Goal: Task Accomplishment & Management: Use online tool/utility

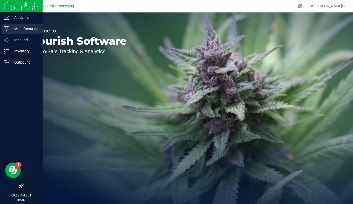
click at [5, 30] on icon at bounding box center [6, 28] width 5 height 5
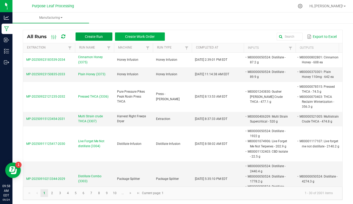
click at [97, 35] on span "Create Run" at bounding box center [94, 37] width 18 height 4
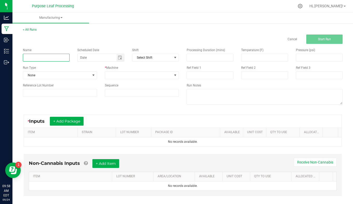
click at [63, 58] on input at bounding box center [46, 58] width 47 height 8
type input "Crude Oil Decarb (3377)"
click at [62, 78] on span "None" at bounding box center [56, 75] width 67 height 7
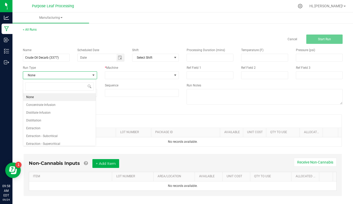
scroll to position [8, 73]
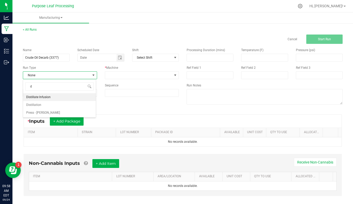
type input "di"
click at [60, 105] on li "Distillation" at bounding box center [59, 105] width 73 height 8
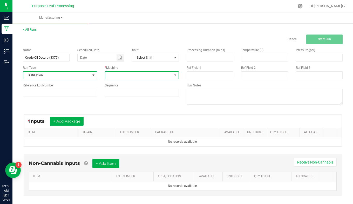
click at [117, 77] on span at bounding box center [138, 75] width 67 height 7
type input "b"
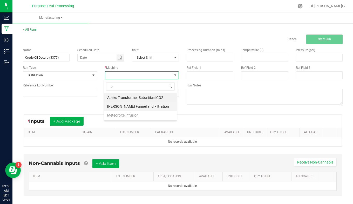
click at [125, 109] on li "[PERSON_NAME] Funnel and Filtration" at bounding box center [140, 106] width 73 height 9
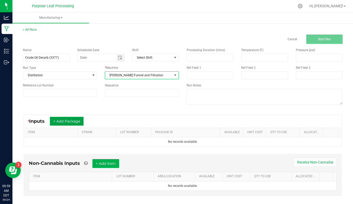
click at [71, 121] on button "+ Add Package" at bounding box center [67, 121] width 34 height 9
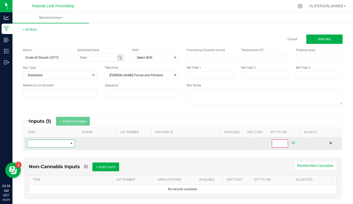
click at [69, 145] on span "NO DATA FOUND" at bounding box center [71, 144] width 4 height 4
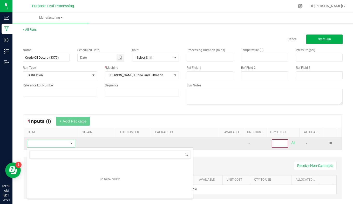
scroll to position [8, 46]
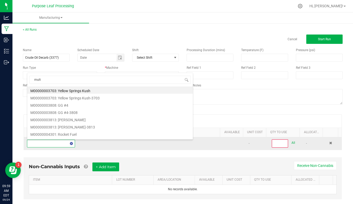
type input "multi"
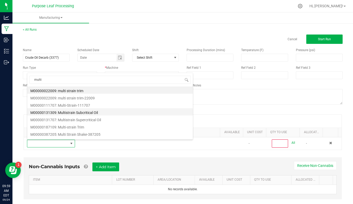
click at [99, 113] on li "M00000131309: Multistrain Subcritical Oil" at bounding box center [110, 111] width 166 height 7
type input "0"
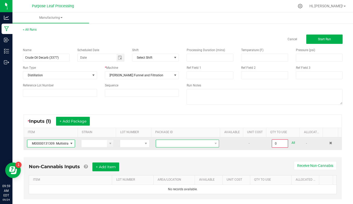
click at [162, 144] on span "NO DATA FOUND" at bounding box center [184, 143] width 57 height 7
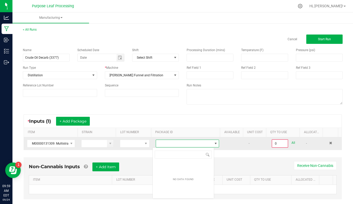
scroll to position [8, 62]
click at [72, 143] on span at bounding box center [71, 144] width 4 height 4
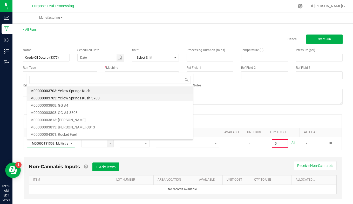
scroll to position [8, 46]
type input "multi"
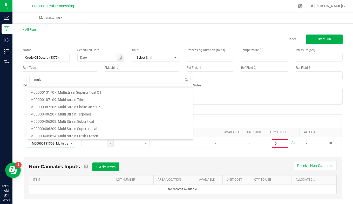
scroll to position [35, 0]
click at [90, 115] on li "M00000406208: Multi Strain Subcritical" at bounding box center [110, 113] width 166 height 7
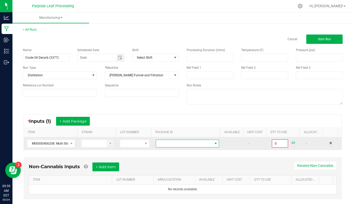
click at [172, 147] on span at bounding box center [184, 143] width 57 height 7
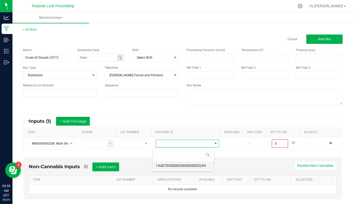
click at [178, 165] on li "1A4070300002905000003245" at bounding box center [183, 165] width 61 height 9
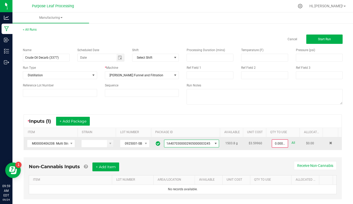
click at [292, 144] on link "All" at bounding box center [294, 143] width 4 height 7
type input "1503.8000 g"
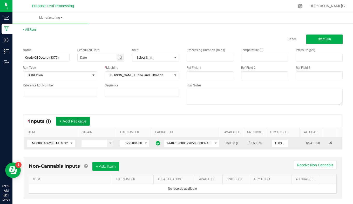
click at [84, 122] on button "+ Add Package" at bounding box center [73, 121] width 34 height 9
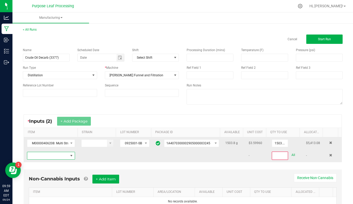
click at [66, 156] on span "NO DATA FOUND" at bounding box center [47, 155] width 41 height 7
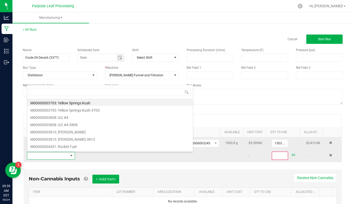
scroll to position [8, 46]
type input "multi"
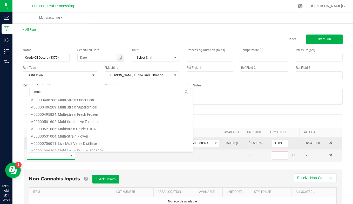
scroll to position [64, 0]
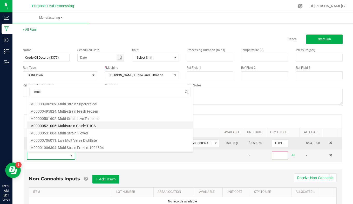
click at [92, 127] on li "M00000521005: Multistrain Crude THCA" at bounding box center [110, 125] width 166 height 7
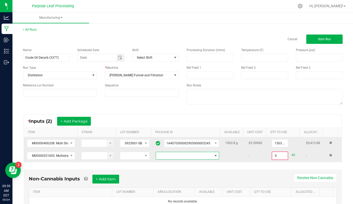
click at [174, 158] on span at bounding box center [184, 155] width 57 height 7
click at [186, 187] on li "1A4070300002905000003307" at bounding box center [183, 186] width 61 height 9
click at [292, 154] on link "All" at bounding box center [294, 155] width 4 height 7
type input "474.8000 g"
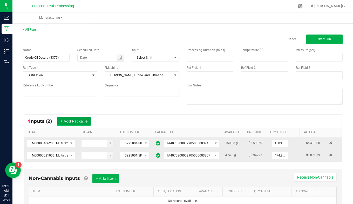
click at [82, 122] on button "+ Add Package" at bounding box center [74, 121] width 34 height 9
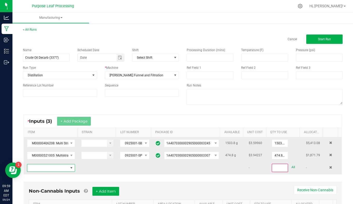
click at [71, 170] on span "NO DATA FOUND" at bounding box center [71, 168] width 6 height 7
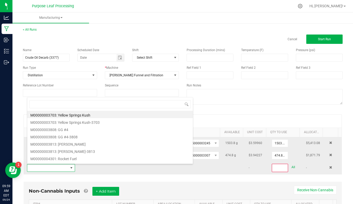
scroll to position [8, 46]
type input "thca"
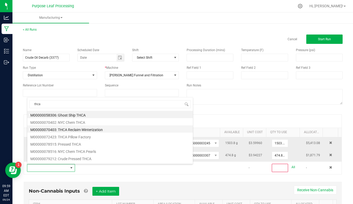
click at [95, 129] on li "M00000070403: THCA Reclaim Winterization" at bounding box center [110, 129] width 166 height 7
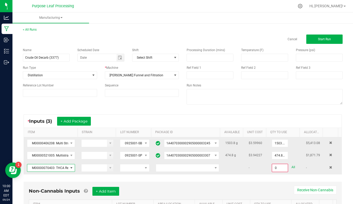
click at [172, 164] on td at bounding box center [188, 168] width 70 height 12
click at [175, 170] on span at bounding box center [184, 168] width 57 height 7
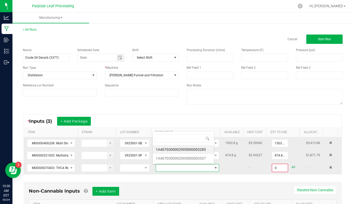
scroll to position [8, 61]
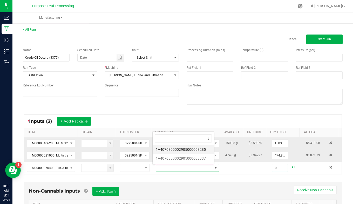
click at [185, 153] on li "1A4070300002905000003285" at bounding box center [183, 149] width 61 height 9
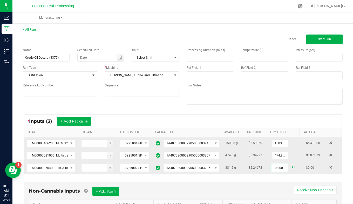
click at [292, 167] on link "All" at bounding box center [294, 167] width 4 height 7
type input "381.2000 g"
click at [90, 117] on button "+ Add Package" at bounding box center [74, 121] width 34 height 9
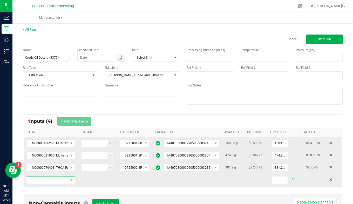
click at [63, 183] on span "NO DATA FOUND" at bounding box center [47, 180] width 41 height 7
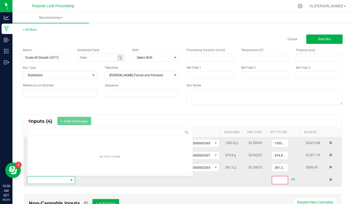
scroll to position [8, 46]
type input "thca"
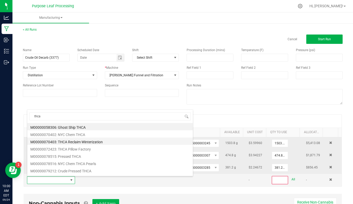
click at [91, 141] on li "M00000070403: THCA Reclaim Winterization" at bounding box center [110, 141] width 166 height 7
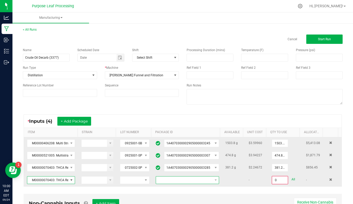
click at [179, 180] on span at bounding box center [184, 180] width 57 height 7
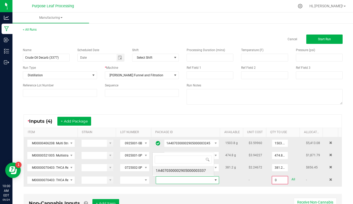
scroll to position [8, 61]
click at [191, 172] on li "1A4070300002905000003337" at bounding box center [183, 170] width 61 height 9
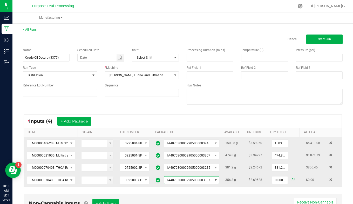
click at [292, 179] on link "All" at bounding box center [294, 179] width 4 height 7
type input "356.3000 g"
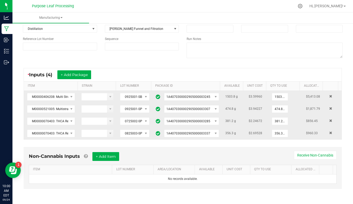
scroll to position [0, 0]
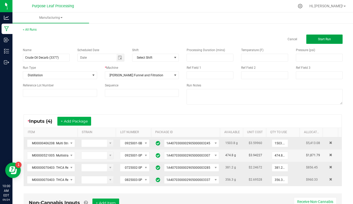
click at [313, 36] on button "Start Run" at bounding box center [325, 39] width 36 height 9
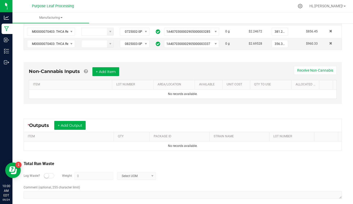
scroll to position [153, 0]
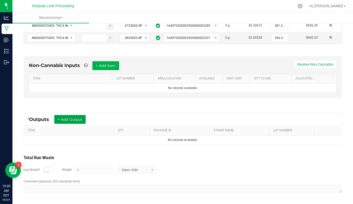
click at [71, 118] on button "+ Add Output" at bounding box center [69, 119] width 31 height 9
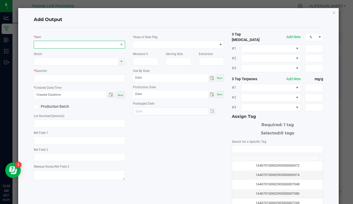
click at [93, 45] on span "NO DATA FOUND" at bounding box center [76, 44] width 84 height 7
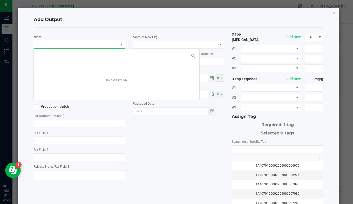
scroll to position [8, 90]
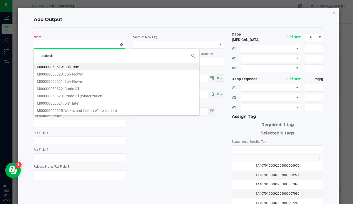
type input "crude oil"
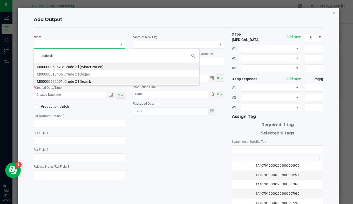
click at [93, 80] on li "M00000522901: Crude Oil Decarb" at bounding box center [117, 80] width 166 height 7
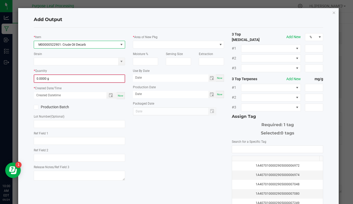
type input "0"
click at [91, 80] on input "0" at bounding box center [79, 78] width 90 height 7
type input "2513.0000 g"
click at [121, 96] on span "Now" at bounding box center [120, 95] width 5 height 3
type input "[DATE] 10:00 AM"
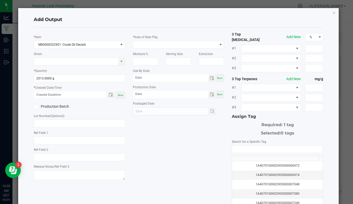
type input "[DATE]"
click at [37, 107] on icon at bounding box center [35, 107] width 3 height 0
click at [0, 0] on input "Production Batch" at bounding box center [0, 0] width 0 height 0
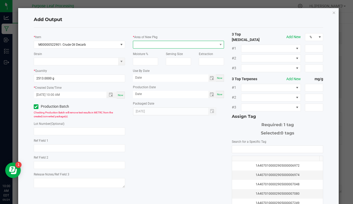
click at [156, 44] on span at bounding box center [175, 44] width 84 height 7
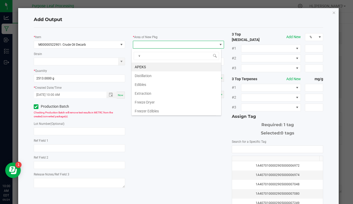
type input "va"
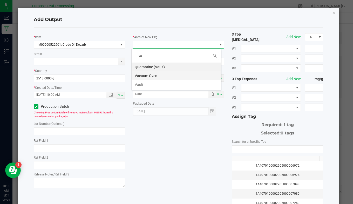
click at [156, 77] on li "Vacuum Oven" at bounding box center [177, 75] width 90 height 9
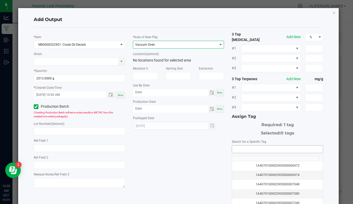
click at [236, 146] on input "NO DATA FOUND" at bounding box center [277, 149] width 91 height 7
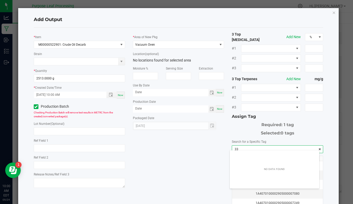
scroll to position [7, 90]
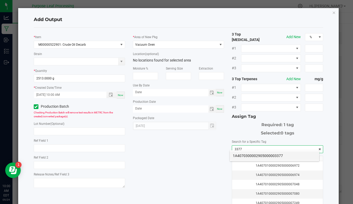
click at [248, 156] on li "1A4070300002905000003377" at bounding box center [275, 156] width 90 height 9
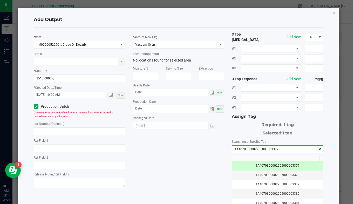
type input "1A4070300002905000003377"
click at [169, 157] on div "* Item M00000522901: Crude Oil Decarb Strain * Quantity 2513.0000 g * Created D…" at bounding box center [179, 126] width 298 height 189
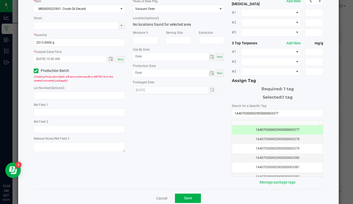
scroll to position [36, 0]
click at [179, 194] on button "Save" at bounding box center [188, 198] width 26 height 9
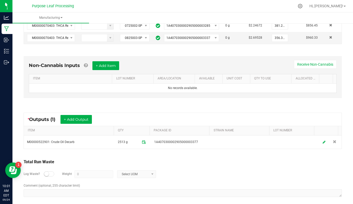
click at [52, 176] on div "Log Waste? Weight 0 Select UOM" at bounding box center [183, 174] width 319 height 18
click at [50, 174] on div at bounding box center [49, 174] width 10 height 5
click at [97, 179] on div "Log Waste? Weight 0 Select UOM" at bounding box center [183, 174] width 319 height 18
click at [102, 175] on input "0" at bounding box center [94, 174] width 38 height 7
click at [149, 171] on span at bounding box center [152, 174] width 6 height 7
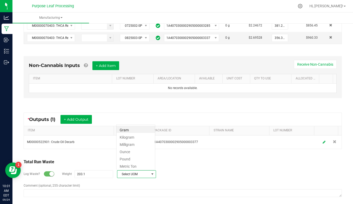
scroll to position [8, 39]
click at [145, 130] on li "Gram" at bounding box center [136, 129] width 38 height 7
type input "203.1 g"
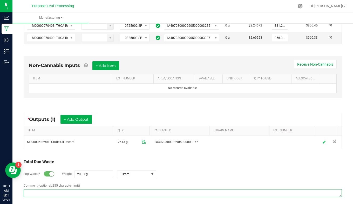
click at [117, 192] on textarea "Comment (optional, 255 character limit)" at bounding box center [183, 193] width 319 height 8
type textarea "Waxes and lipids green wasted"
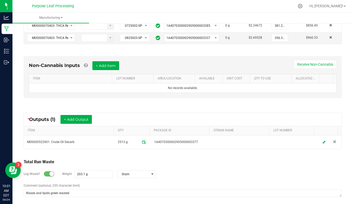
click at [180, 170] on div "Log Waste? Weight 203.1 g Gram" at bounding box center [183, 174] width 319 height 18
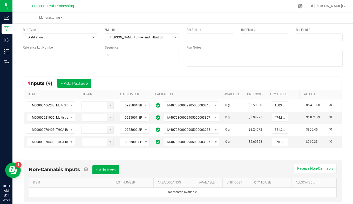
scroll to position [48, 0]
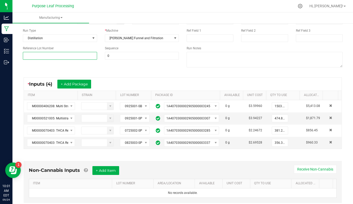
click at [68, 55] on input at bounding box center [60, 56] width 74 height 8
type input "0925001"
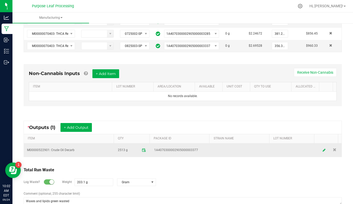
scroll to position [153, 0]
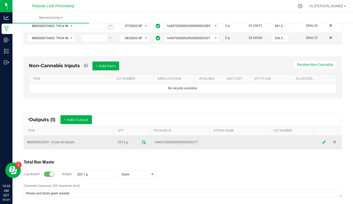
click at [318, 147] on td at bounding box center [330, 142] width 24 height 13
click at [323, 144] on icon at bounding box center [324, 143] width 3 height 4
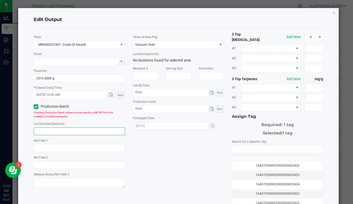
click at [96, 134] on input "text" at bounding box center [79, 132] width 91 height 8
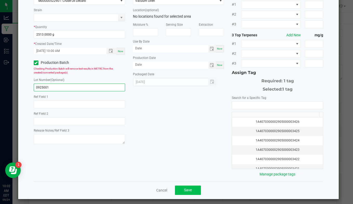
type input "0925001"
click at [191, 186] on button "Save" at bounding box center [188, 190] width 26 height 9
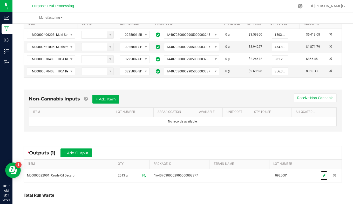
scroll to position [119, 0]
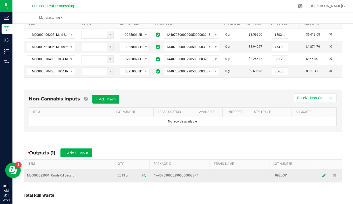
click at [323, 175] on icon at bounding box center [324, 176] width 3 height 4
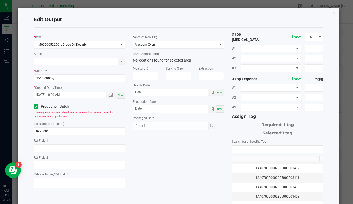
scroll to position [44, 0]
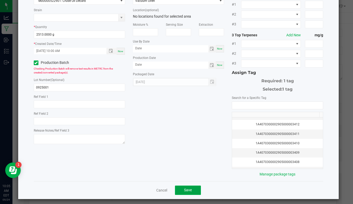
click at [188, 188] on span "Save" at bounding box center [188, 190] width 8 height 4
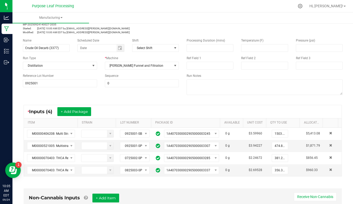
scroll to position [0, 0]
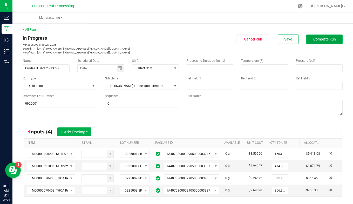
click at [314, 39] on span "Complete Run" at bounding box center [325, 39] width 23 height 4
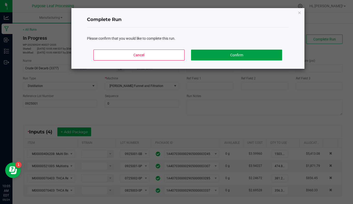
click at [257, 55] on button "Confirm" at bounding box center [236, 55] width 91 height 11
